Goal: Understand process/instructions

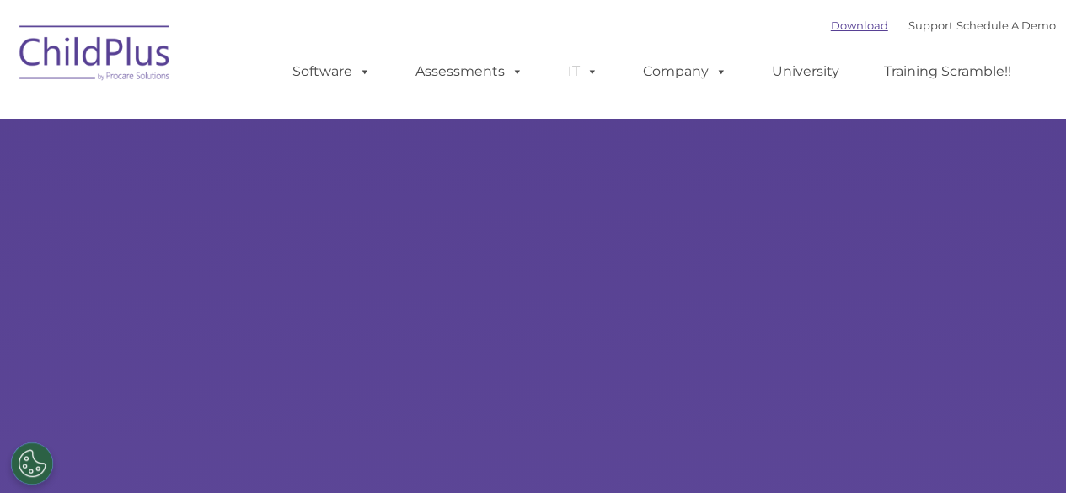
type input ""
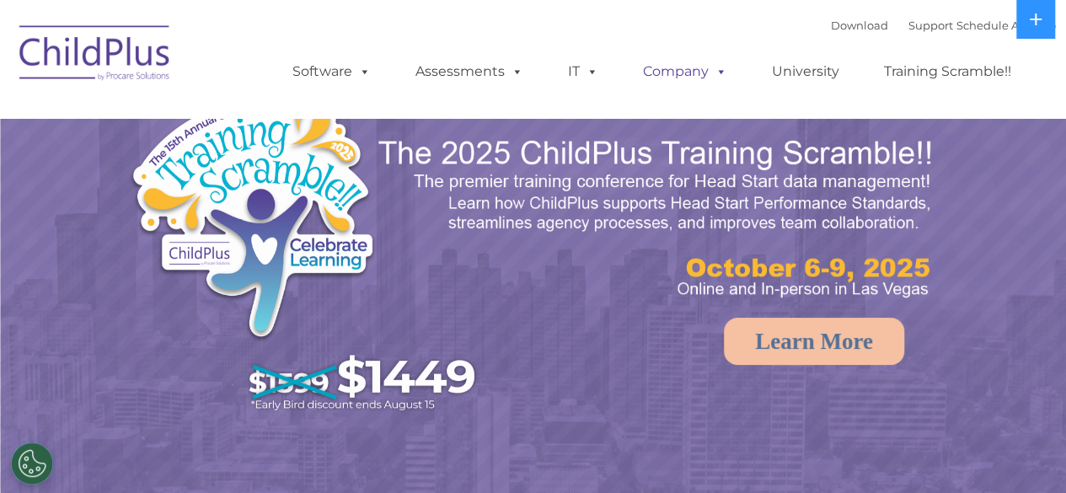
select select "MEDIUM"
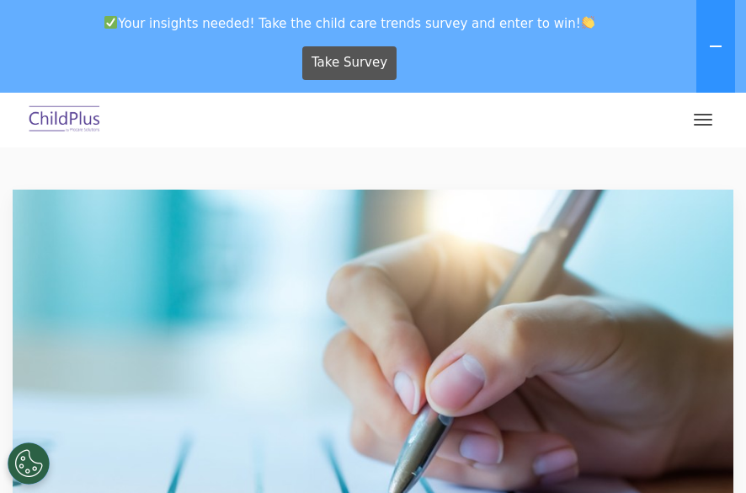
click at [597, 104] on div at bounding box center [373, 119] width 679 height 40
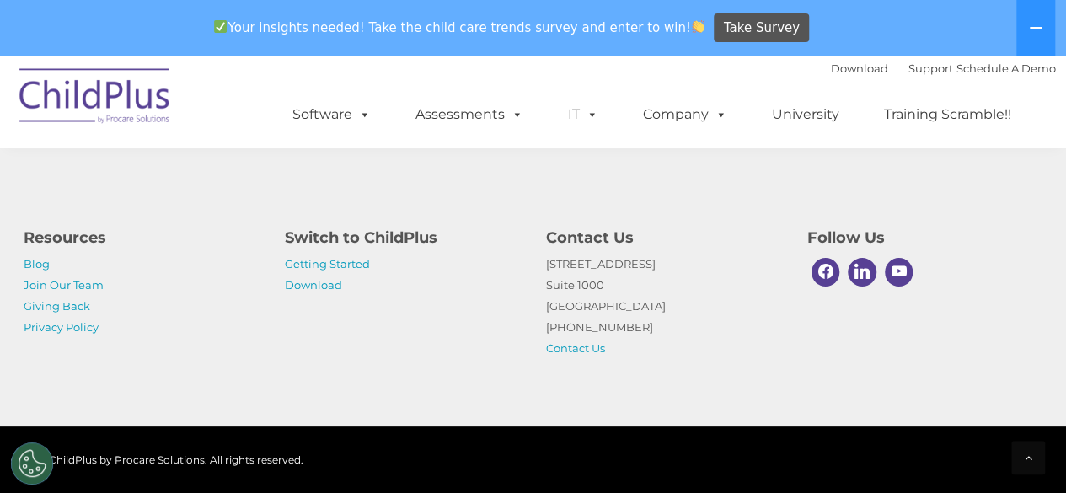
scroll to position [2884, 0]
click at [350, 264] on link "Getting Started" at bounding box center [327, 263] width 85 height 13
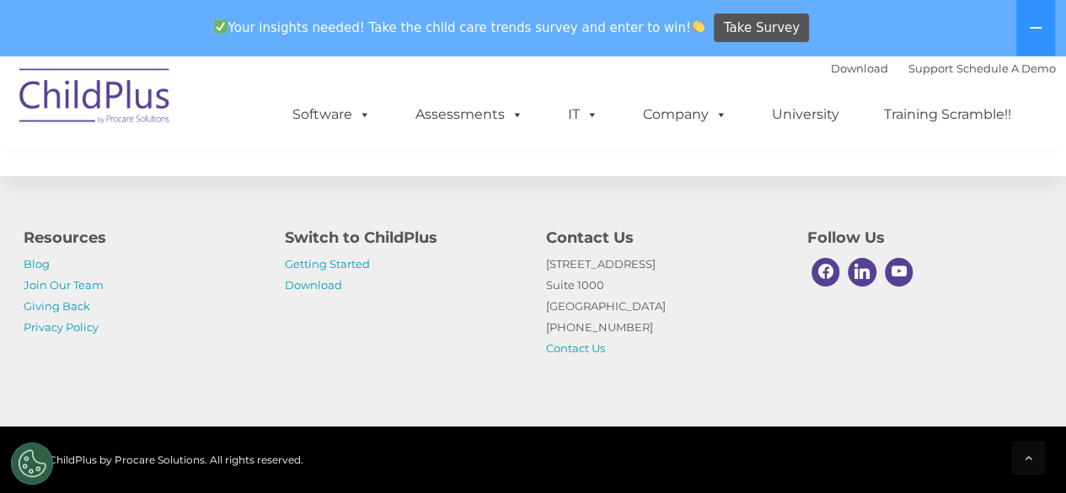
scroll to position [2810, 0]
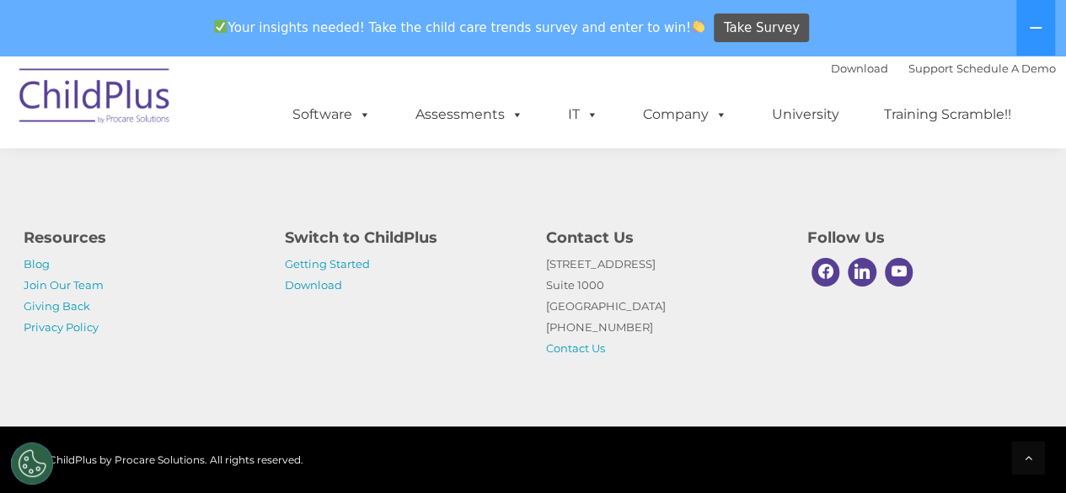
click at [315, 277] on p "Getting Started Download" at bounding box center [403, 275] width 236 height 42
click at [307, 288] on link "Download" at bounding box center [313, 284] width 57 height 13
